Goal: Find specific page/section: Find specific page/section

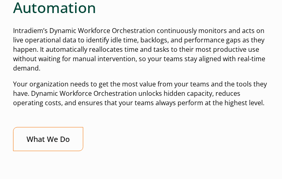
scroll to position [530, 0]
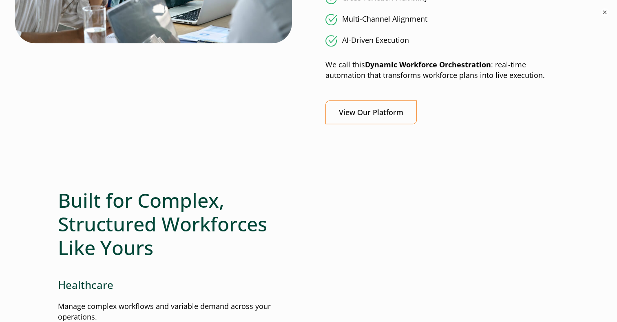
scroll to position [734, 0]
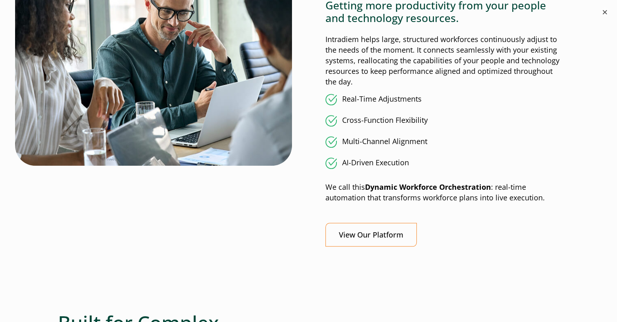
click at [468, 11] on button "×" at bounding box center [605, 12] width 10 height 10
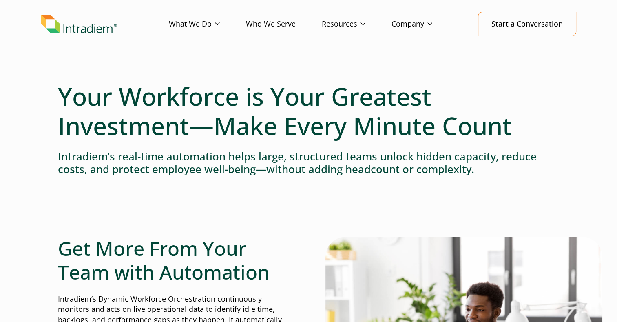
scroll to position [0, 0]
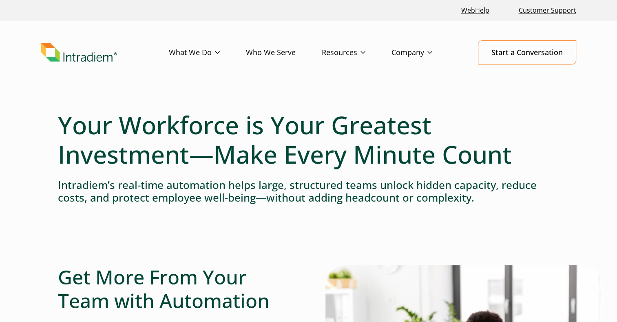
click at [104, 55] on img "Link to homepage of Intradiem" at bounding box center [79, 52] width 76 height 19
click at [547, 10] on link "Customer Support" at bounding box center [548, 11] width 64 height 18
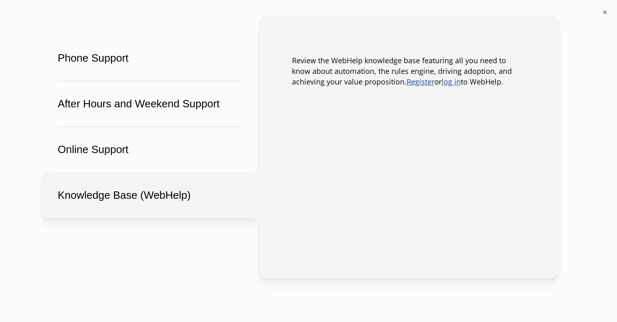
scroll to position [490, 0]
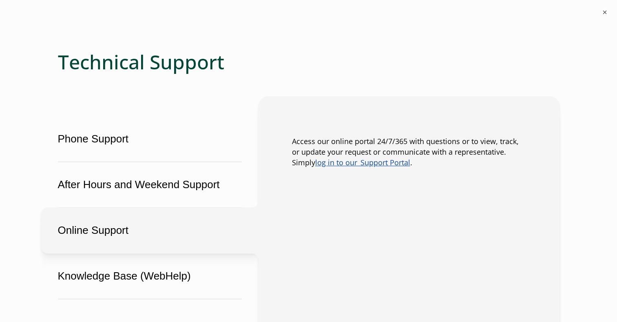
click at [131, 223] on button "Online Support" at bounding box center [149, 230] width 217 height 46
click at [388, 164] on link "log in to our  Support Portal" at bounding box center [362, 163] width 95 height 10
